Goal: Transaction & Acquisition: Purchase product/service

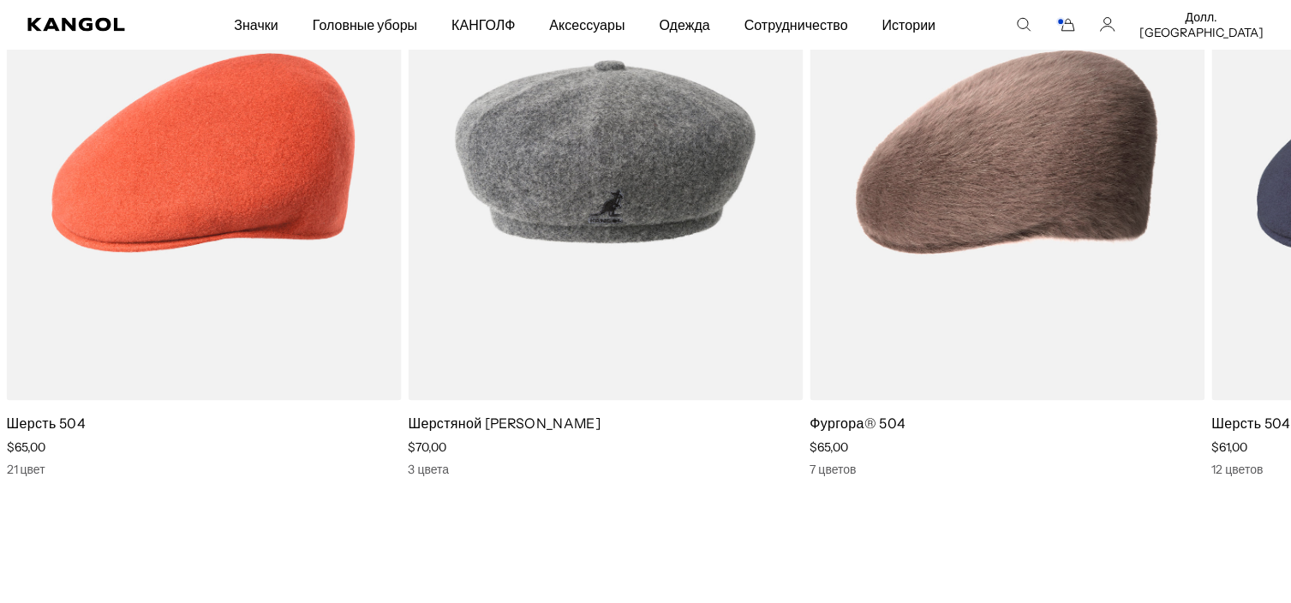
scroll to position [0, 353]
click at [1256, 216] on icon at bounding box center [1249, 205] width 27 height 27
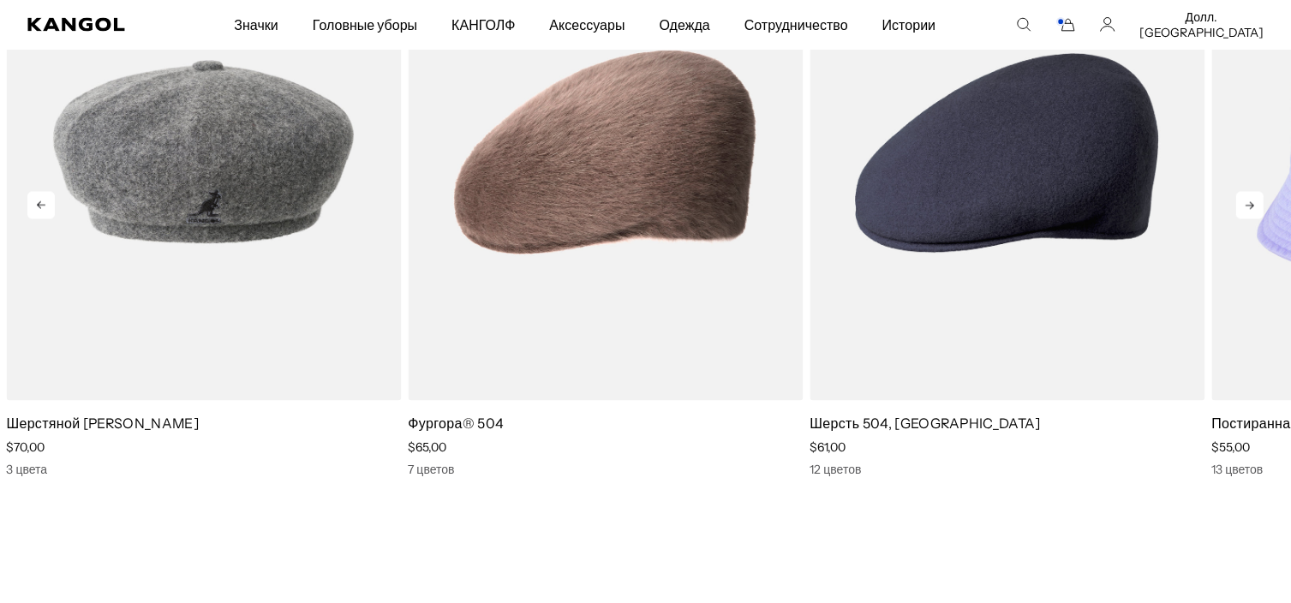
scroll to position [0, 0]
click at [1256, 216] on icon at bounding box center [1249, 205] width 27 height 27
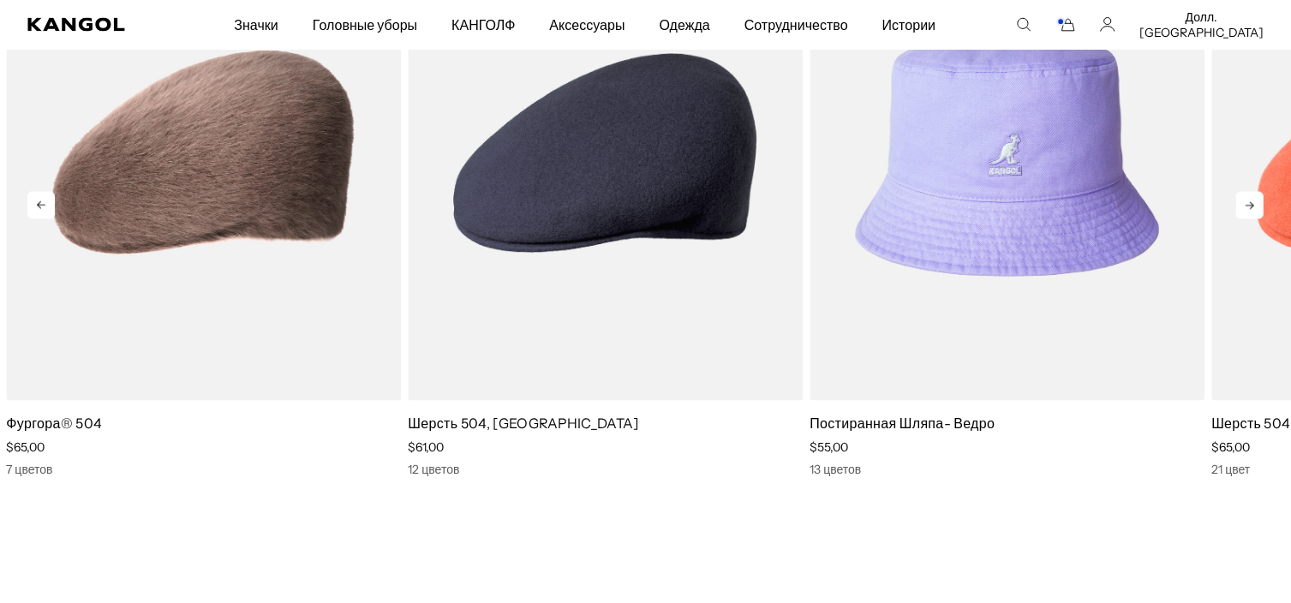
click at [1256, 216] on icon at bounding box center [1249, 205] width 27 height 27
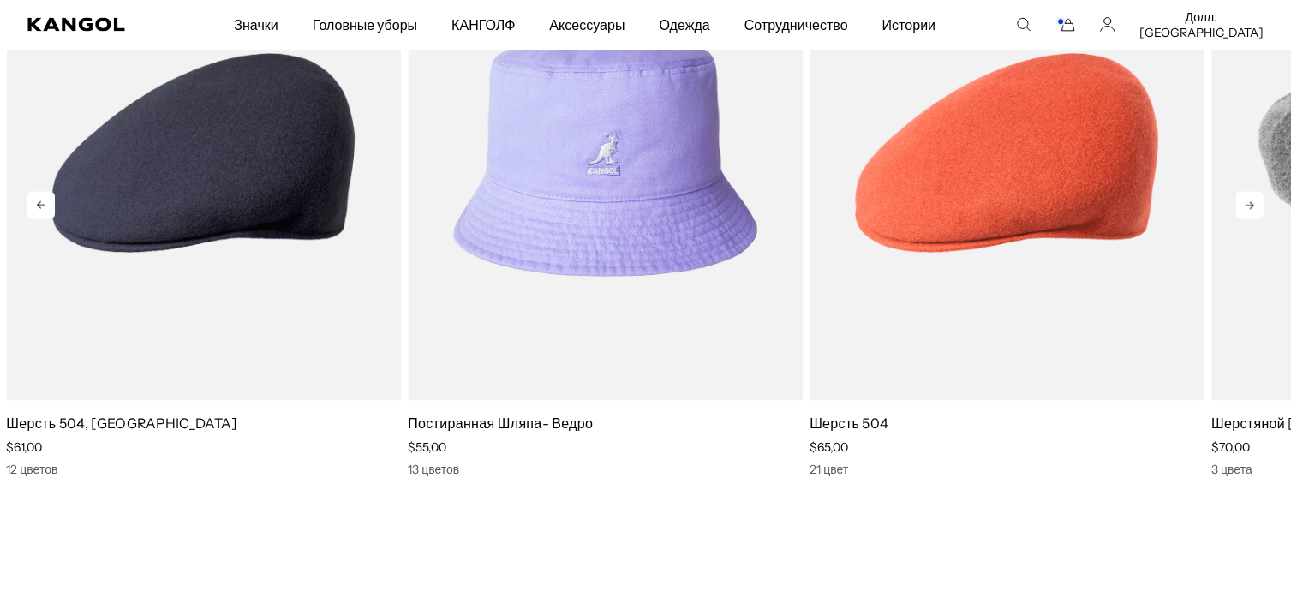
click at [1256, 216] on icon at bounding box center [1249, 205] width 27 height 27
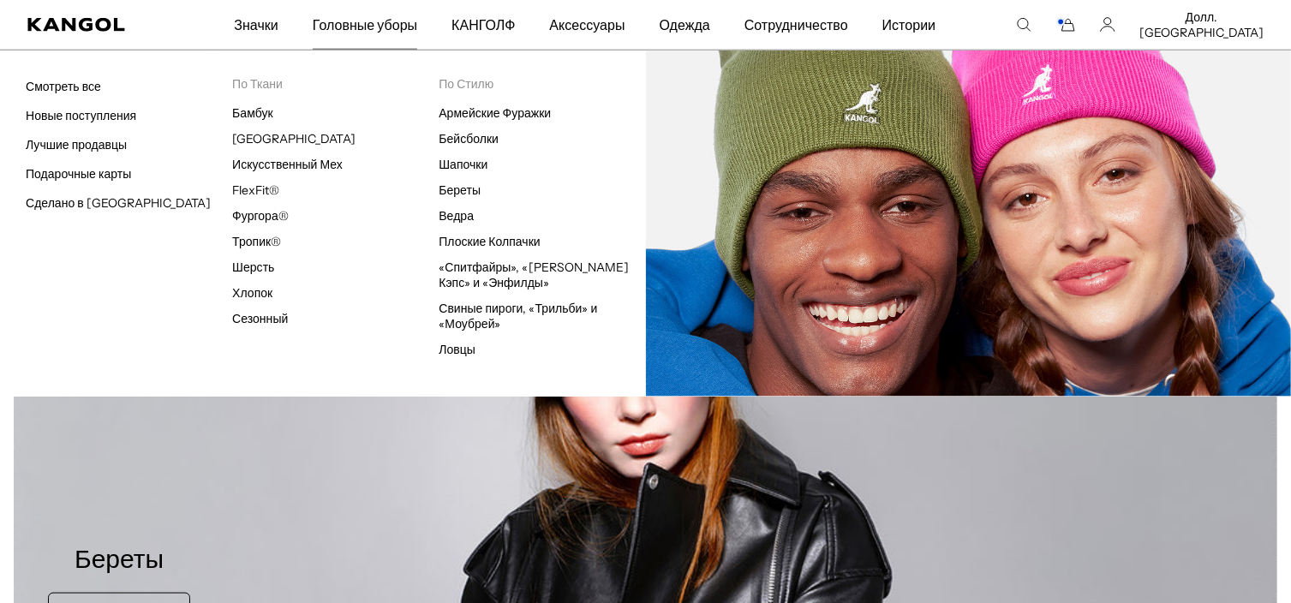
click at [466, 171] on li "Шапочки" at bounding box center [542, 164] width 206 height 15
click at [472, 165] on link "Шапочки" at bounding box center [463, 164] width 49 height 15
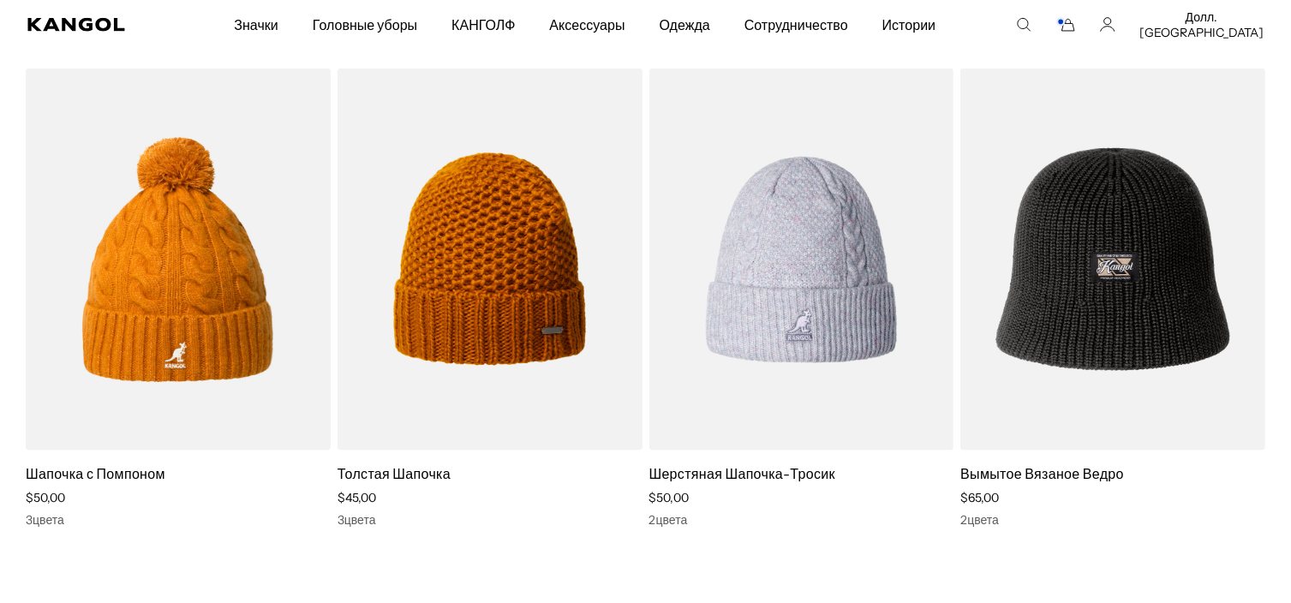
scroll to position [2484, 0]
